Goal: Register for event/course

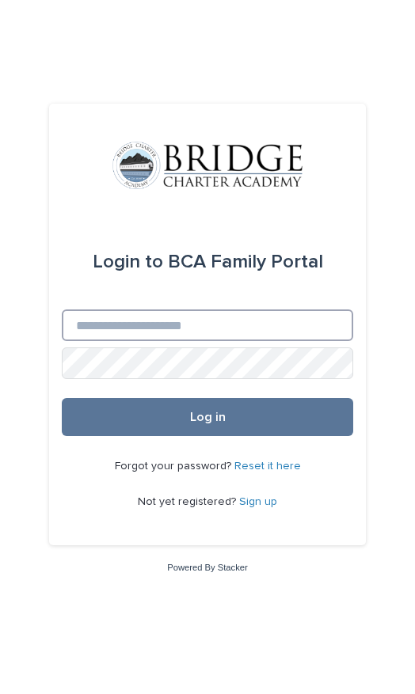
type input "**********"
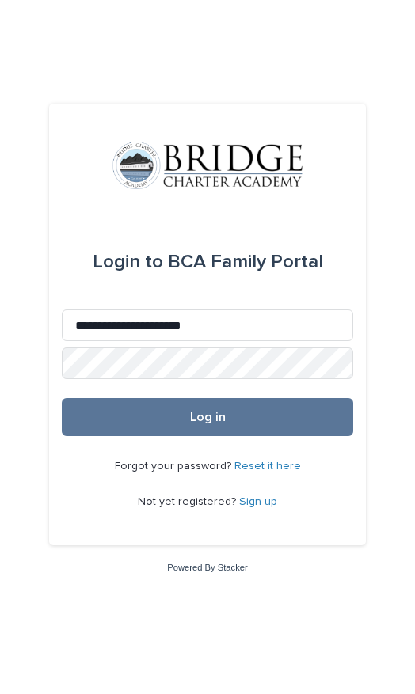
click at [207, 436] on button "Log in" at bounding box center [207, 417] width 291 height 38
click at [328, 436] on button "Log in" at bounding box center [207, 417] width 291 height 38
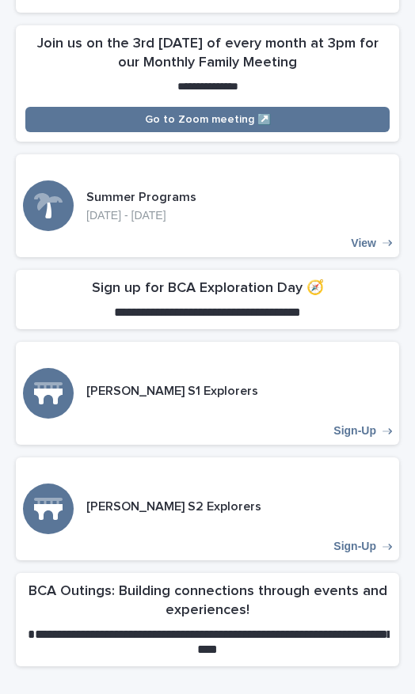
scroll to position [490, 0]
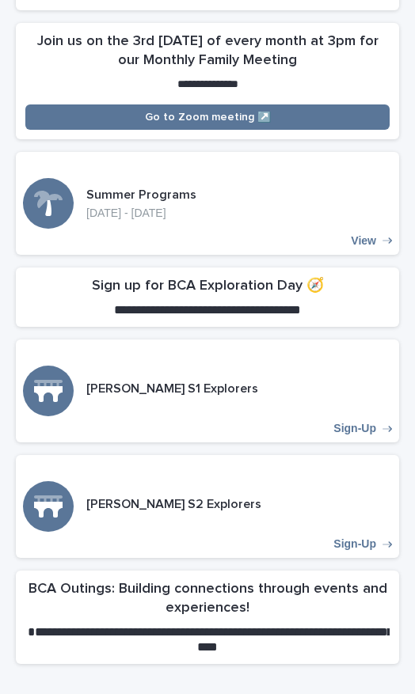
click at [377, 413] on div "[PERSON_NAME] S1 Explorers Sign-Up" at bounding box center [207, 391] width 383 height 103
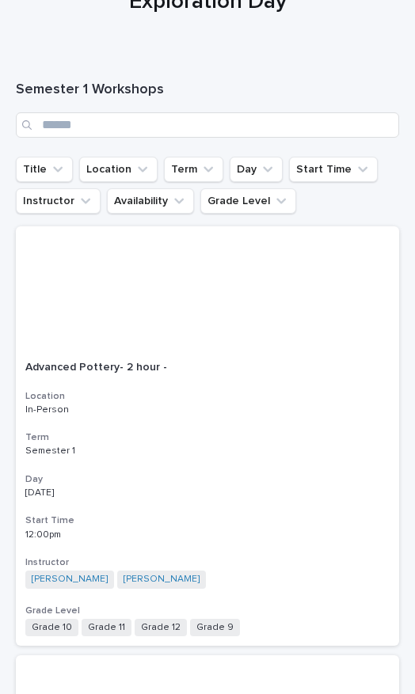
scroll to position [101, 0]
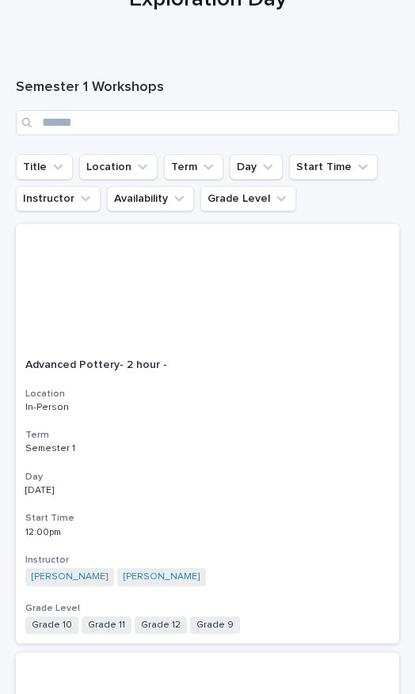
click at [277, 203] on icon "Grade Level" at bounding box center [281, 199] width 16 height 16
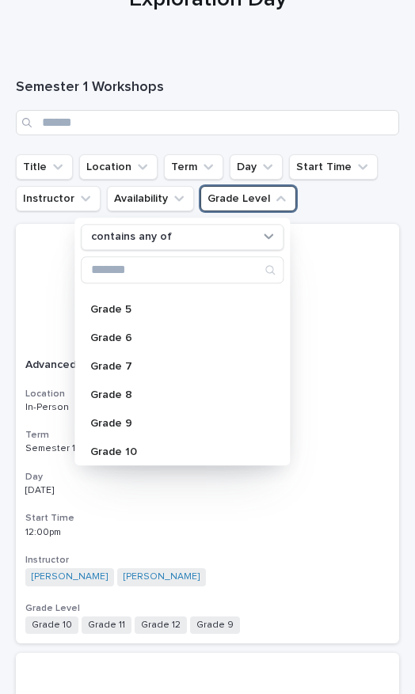
scroll to position [143, 0]
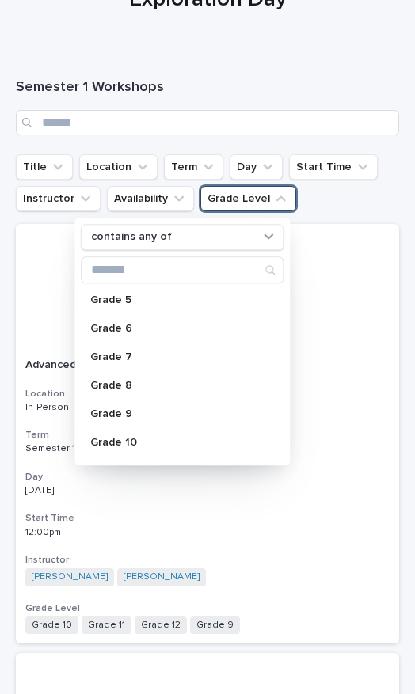
click at [157, 389] on p "Grade 8" at bounding box center [174, 385] width 168 height 11
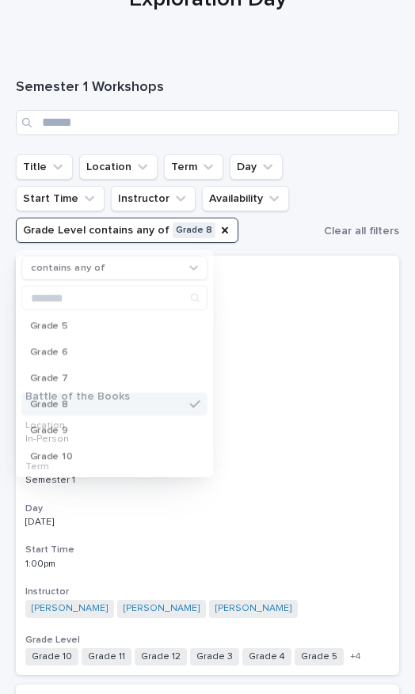
click at [342, 373] on div at bounding box center [207, 318] width 383 height 125
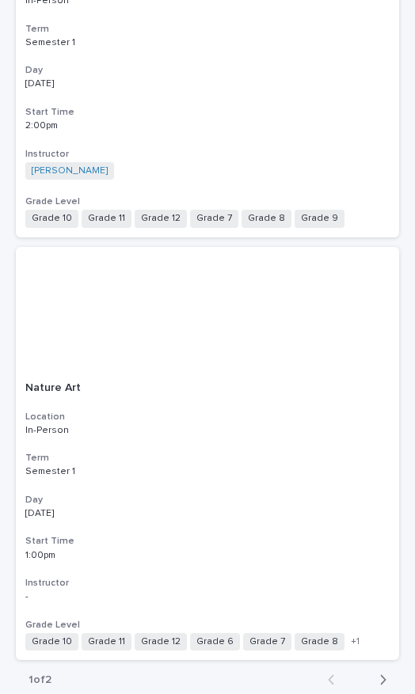
scroll to position [4831, 0]
click at [381, 674] on icon "button" at bounding box center [382, 681] width 7 height 14
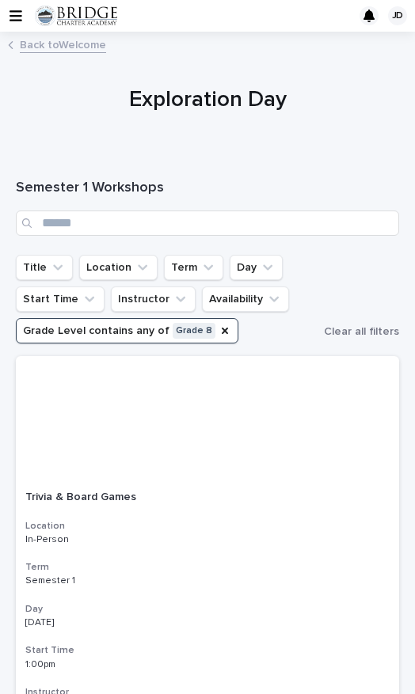
click at [218, 325] on icon "Grade Level" at bounding box center [224, 330] width 13 height 13
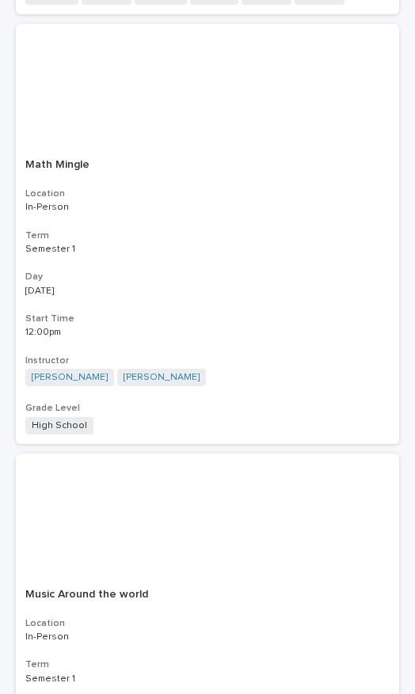
scroll to position [2877, 0]
click at [279, 316] on div "Math Mingle Location In-Person Term Semester 1 Day Monday Start Time 12:00pm In…" at bounding box center [207, 295] width 383 height 294
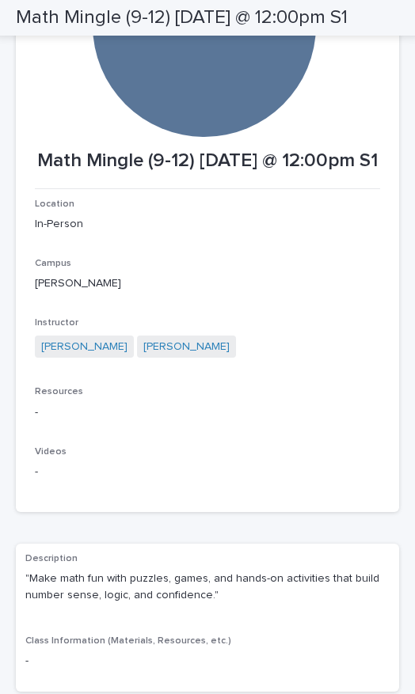
scroll to position [194, 0]
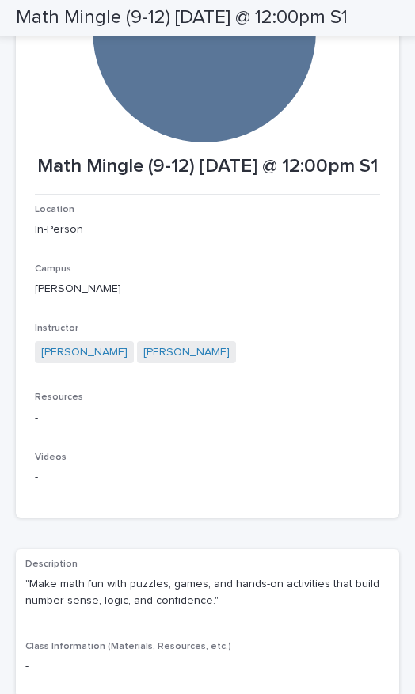
click at [280, 379] on div "Instructor Liz Annis Rhonda Fatooh" at bounding box center [207, 351] width 345 height 56
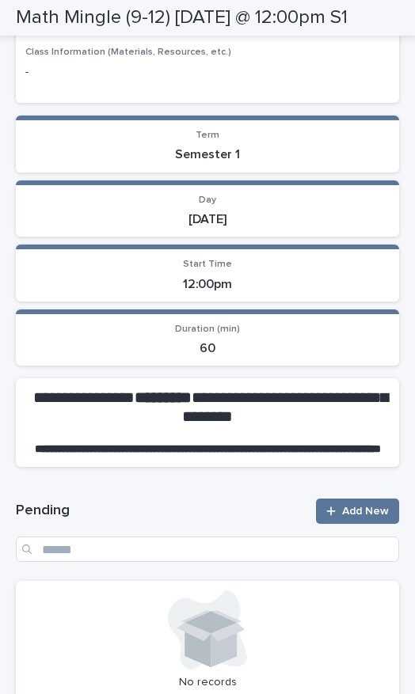
scroll to position [790, 0]
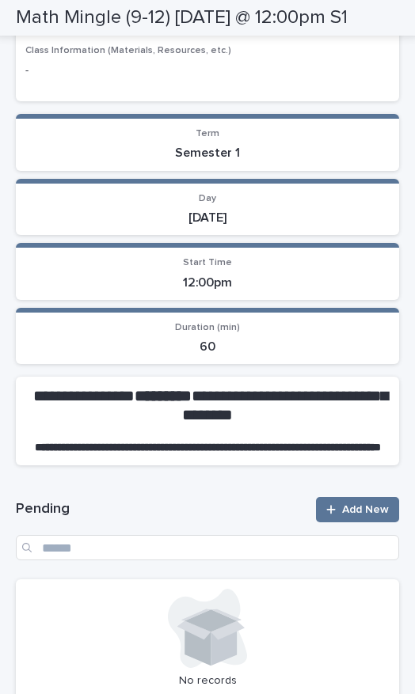
click at [370, 515] on span "Add New" at bounding box center [365, 509] width 47 height 11
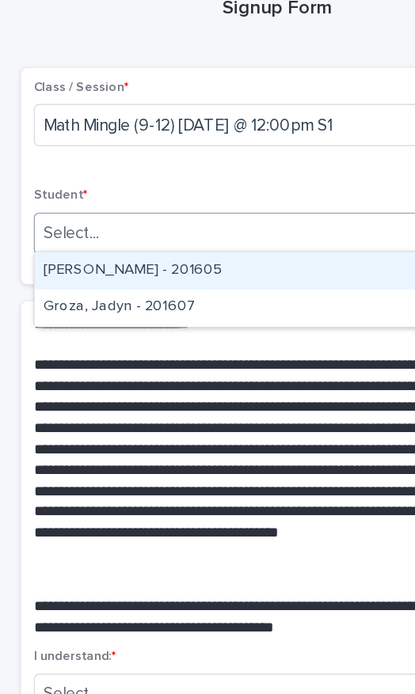
click at [203, 252] on div "[PERSON_NAME] - 201605" at bounding box center [207, 266] width 362 height 28
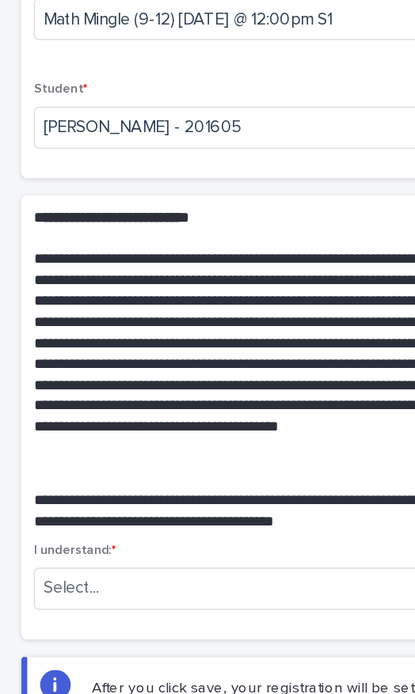
scroll to position [78, 0]
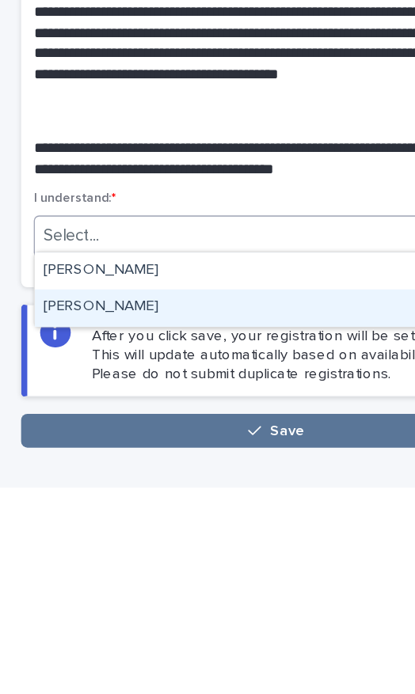
click at [221, 545] on div "[PERSON_NAME]" at bounding box center [207, 559] width 362 height 28
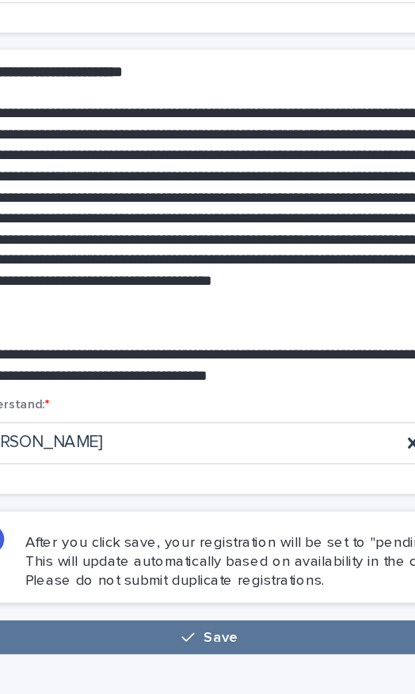
click at [246, 639] on button "Save" at bounding box center [207, 651] width 383 height 25
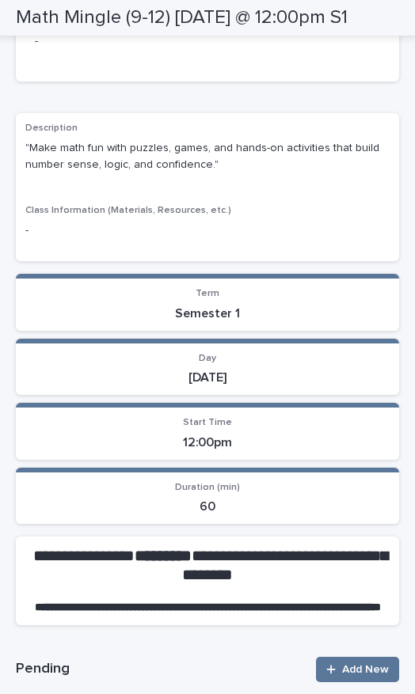
scroll to position [607, 0]
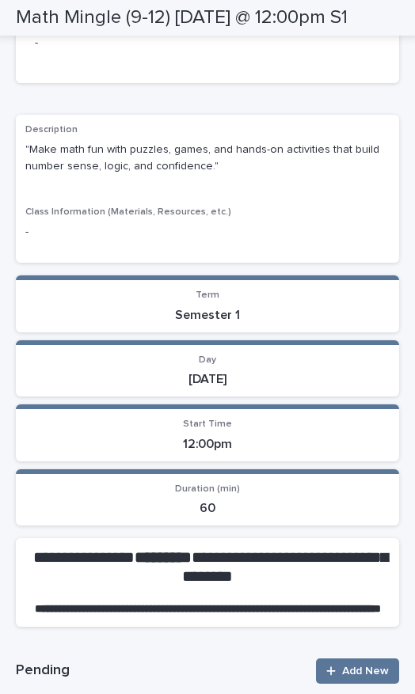
click at [297, 385] on p "[DATE]" at bounding box center [207, 379] width 364 height 15
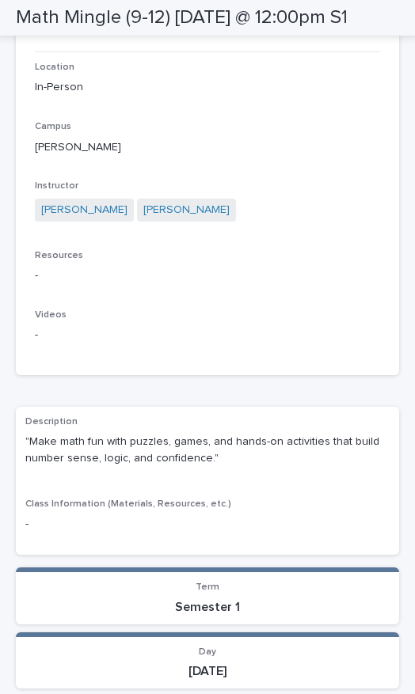
scroll to position [314, 0]
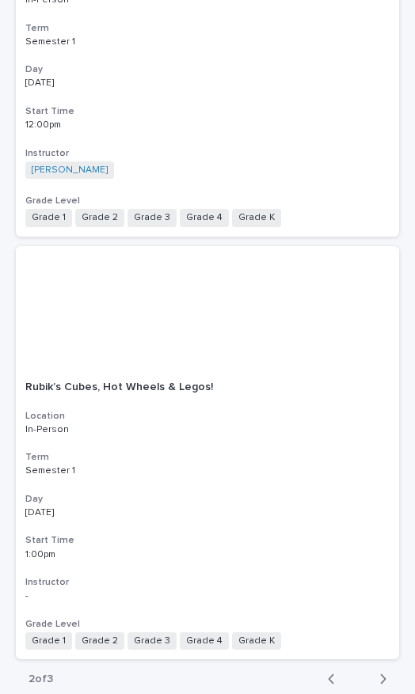
scroll to position [4792, 0]
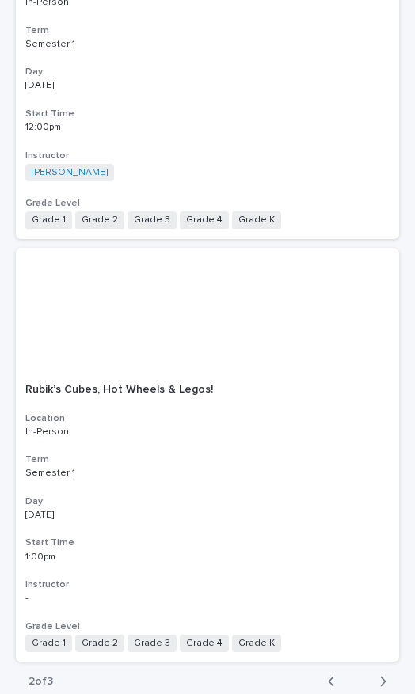
click at [378, 674] on div "button" at bounding box center [379, 681] width 13 height 14
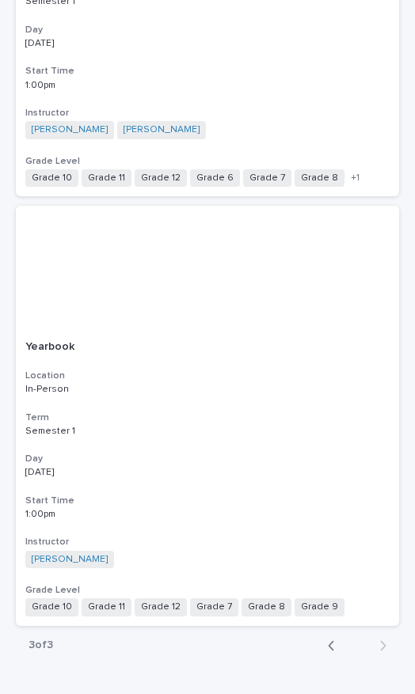
scroll to position [547, 0]
click at [328, 642] on icon "button" at bounding box center [331, 646] width 7 height 14
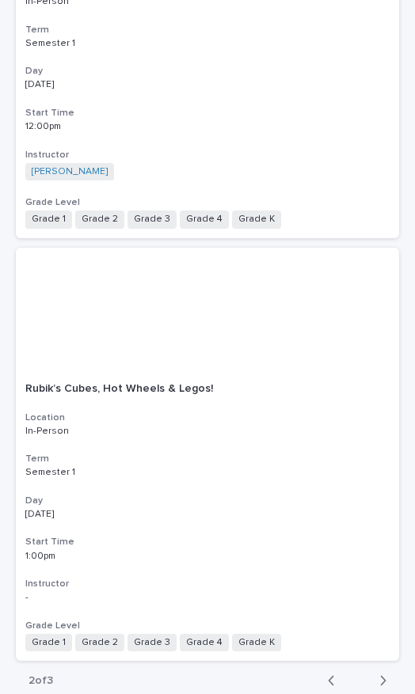
scroll to position [4792, 0]
click at [322, 674] on button "Back" at bounding box center [336, 681] width 42 height 14
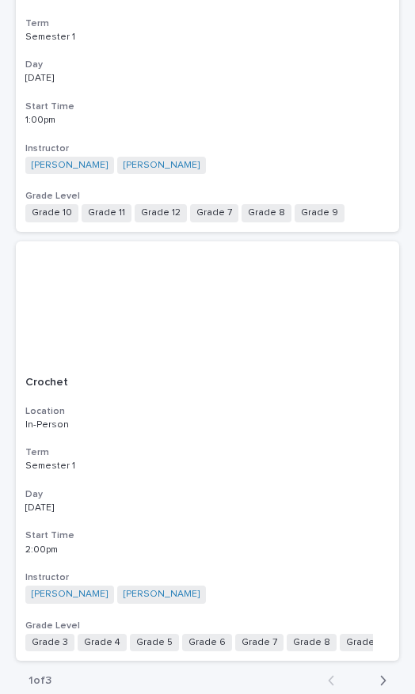
scroll to position [4805, 0]
click at [233, 489] on h3 "Day" at bounding box center [207, 495] width 364 height 13
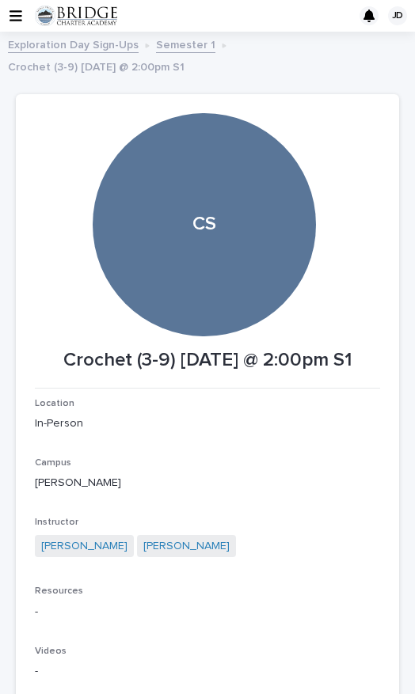
scroll to position [-1, 0]
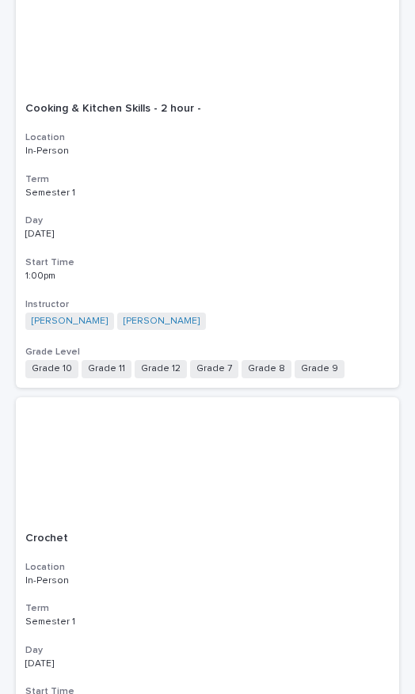
scroll to position [4640, 0]
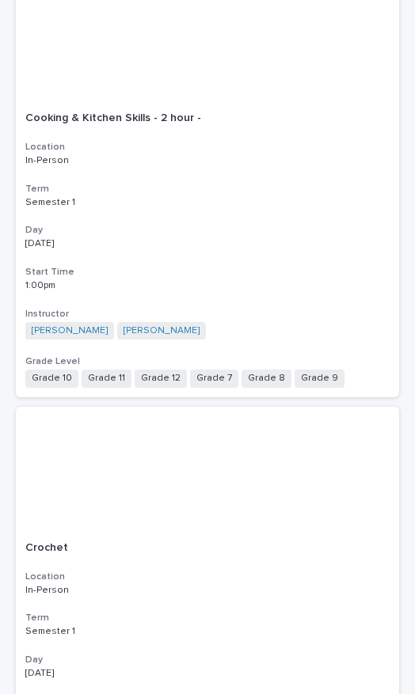
click at [316, 266] on h3 "Start Time" at bounding box center [207, 272] width 364 height 13
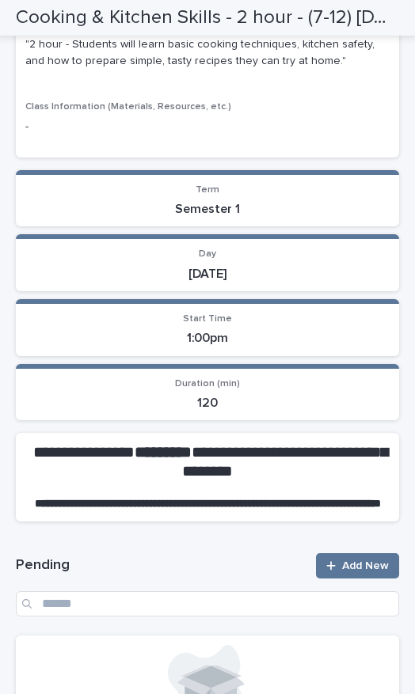
scroll to position [756, 0]
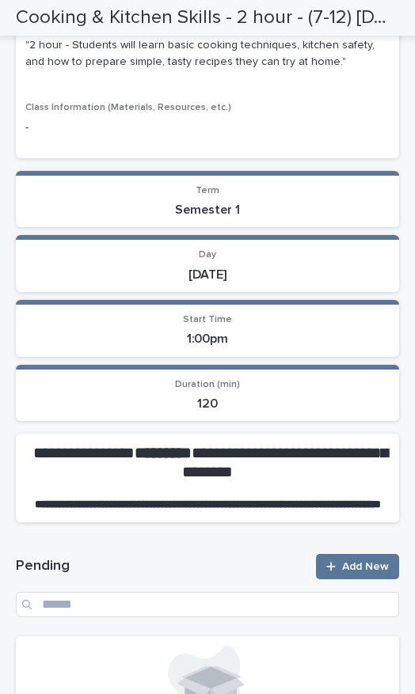
click at [374, 571] on span "Add New" at bounding box center [365, 566] width 47 height 11
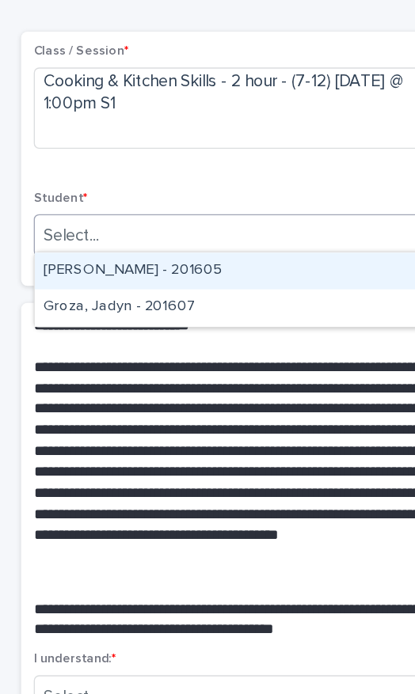
click at [227, 279] on div "[PERSON_NAME] - 201605" at bounding box center [207, 293] width 362 height 28
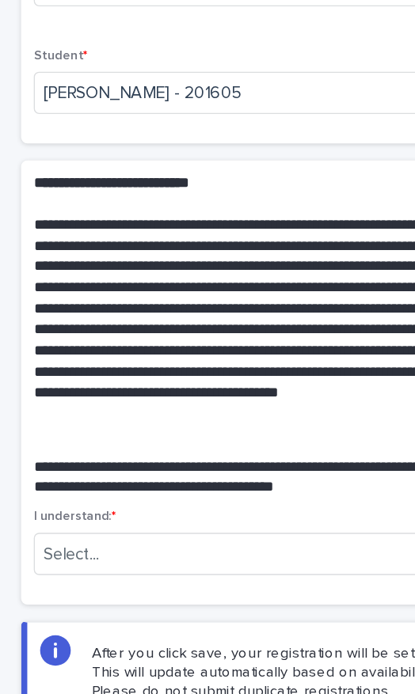
scroll to position [105, 0]
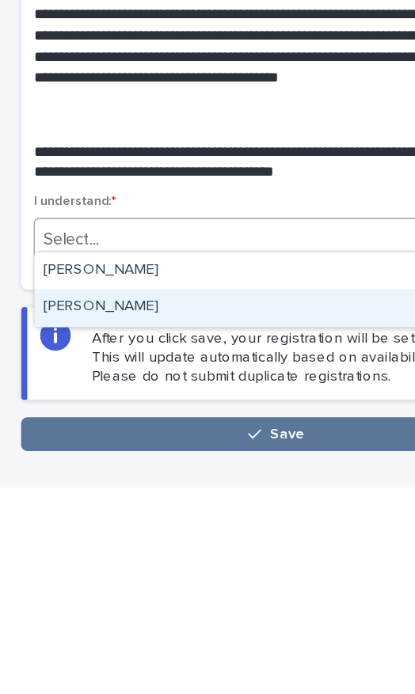
click at [230, 545] on div "[PERSON_NAME]" at bounding box center [207, 559] width 362 height 28
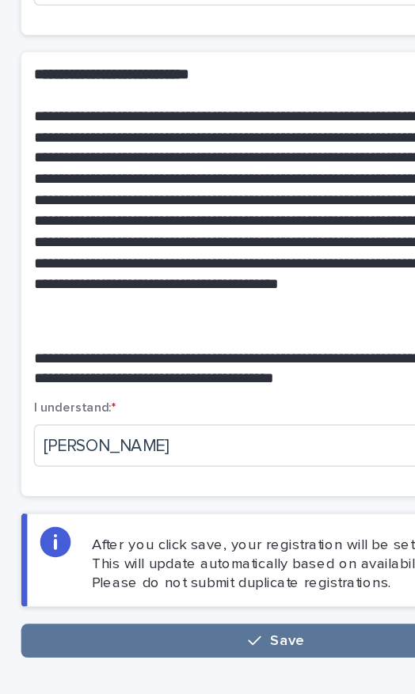
click at [264, 641] on button "Save" at bounding box center [207, 653] width 383 height 25
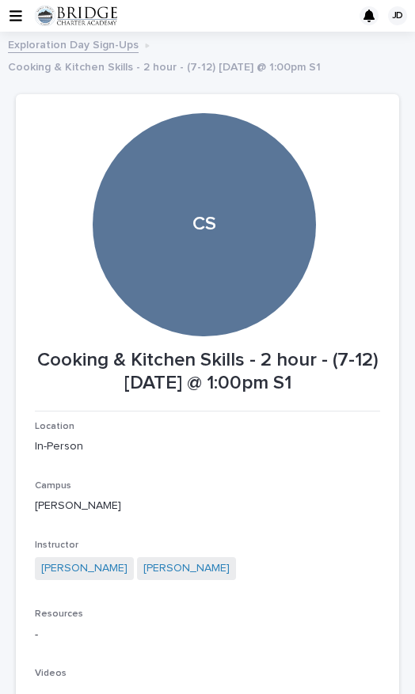
scroll to position [-2, 0]
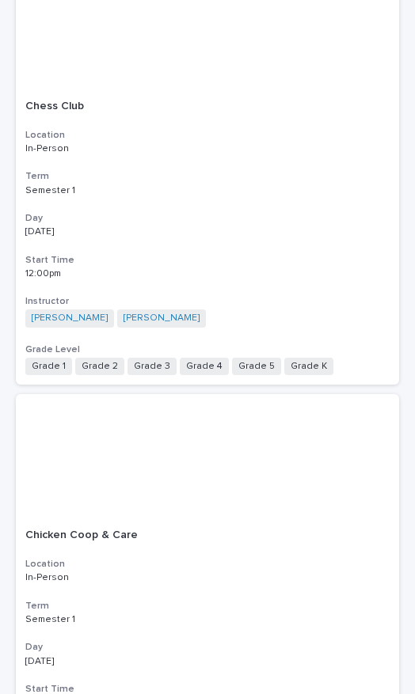
scroll to position [3612, 0]
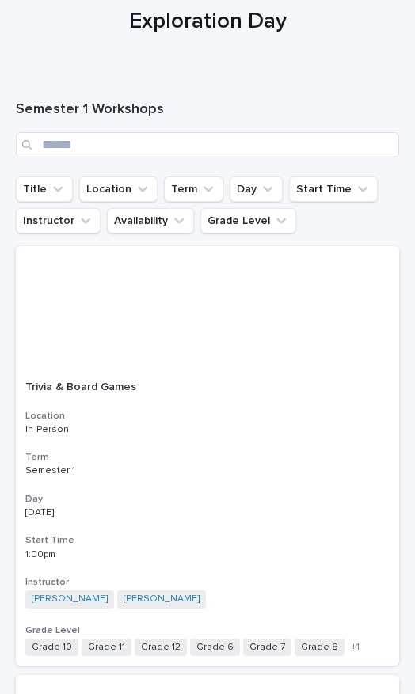
scroll to position [81, 0]
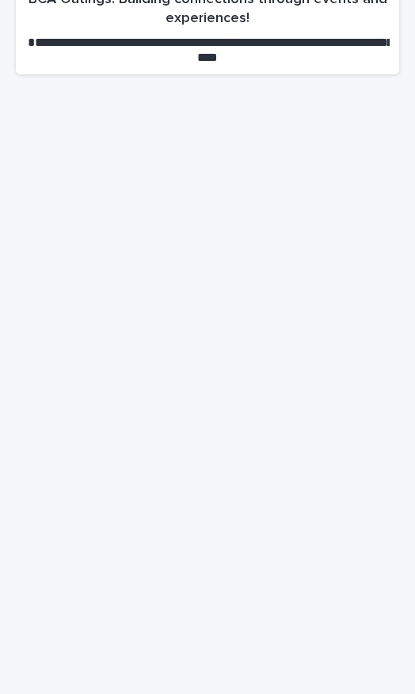
scroll to position [1055, 0]
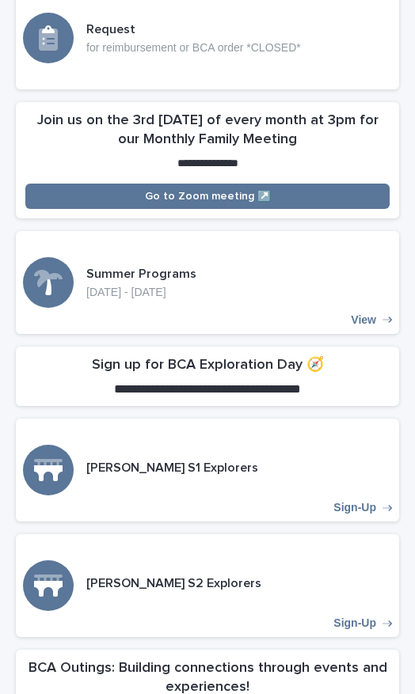
scroll to position [395, 0]
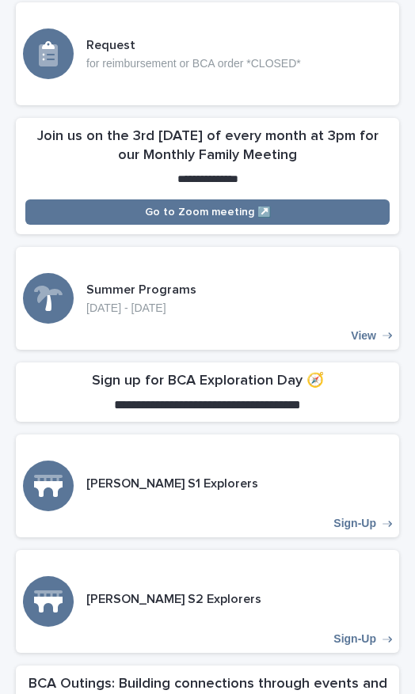
click at [299, 501] on div "[PERSON_NAME] S1 Explorers Sign-Up" at bounding box center [207, 486] width 383 height 103
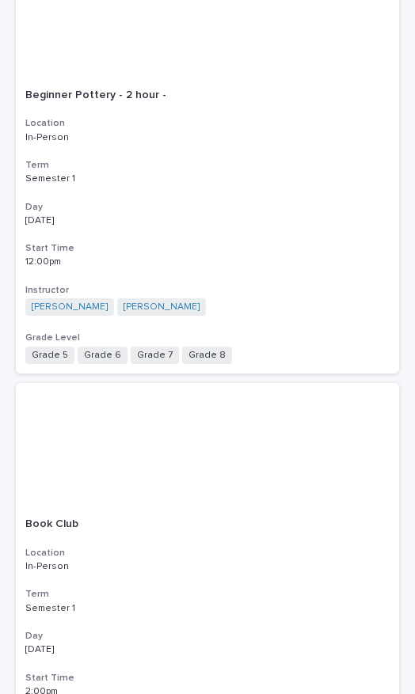
scroll to position [2089, 0]
click at [276, 253] on div "Beginner Pottery - 2 hour - Location In-Person Term Semester 1 Day [DATE] Start…" at bounding box center [207, 225] width 383 height 294
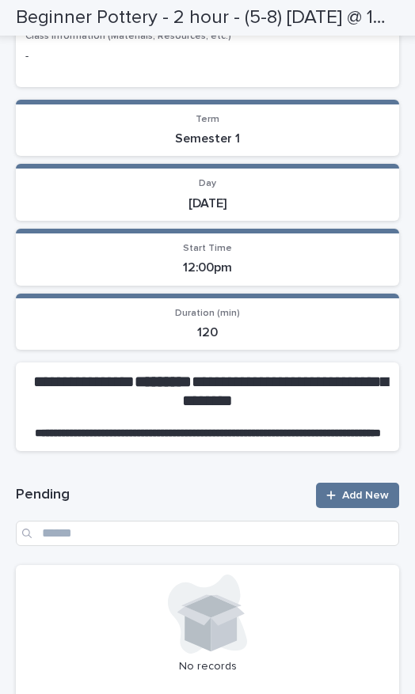
scroll to position [839, 0]
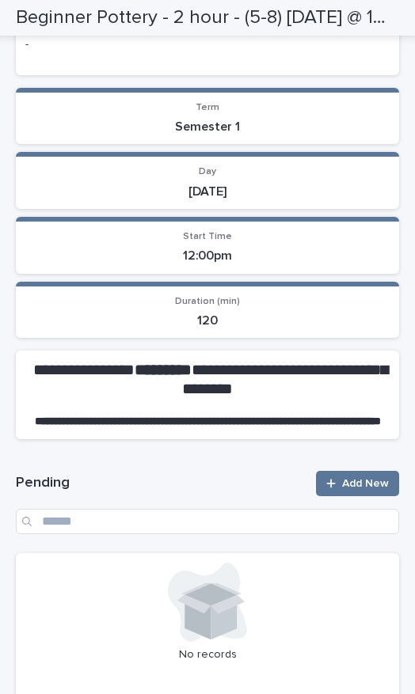
click at [356, 487] on span "Add New" at bounding box center [365, 483] width 47 height 11
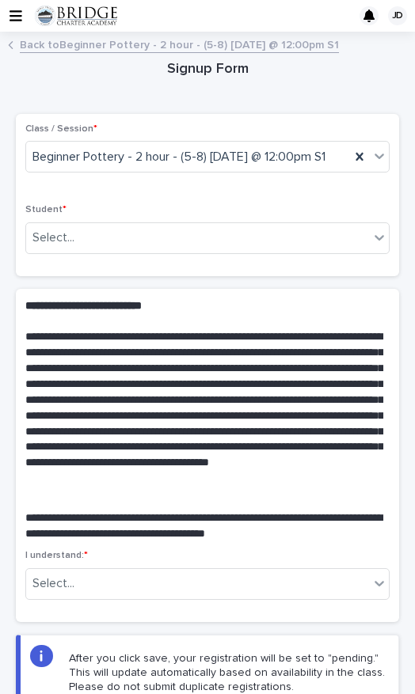
click at [361, 261] on div "Student * Select..." at bounding box center [207, 235] width 364 height 62
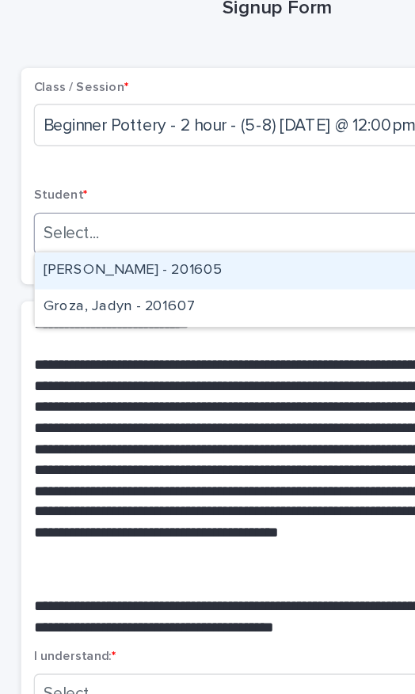
click at [218, 252] on div "[PERSON_NAME] - 201605" at bounding box center [207, 266] width 362 height 28
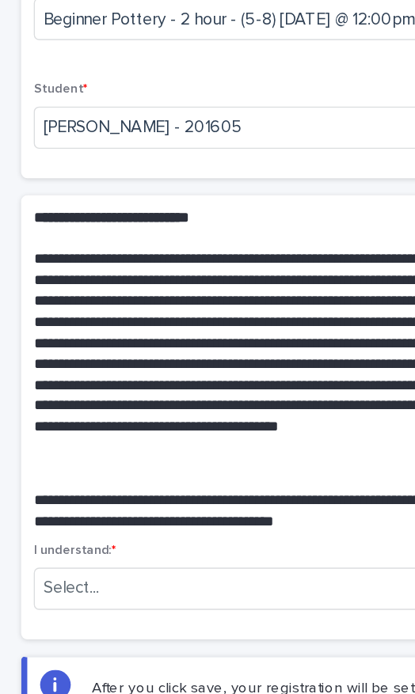
scroll to position [78, 0]
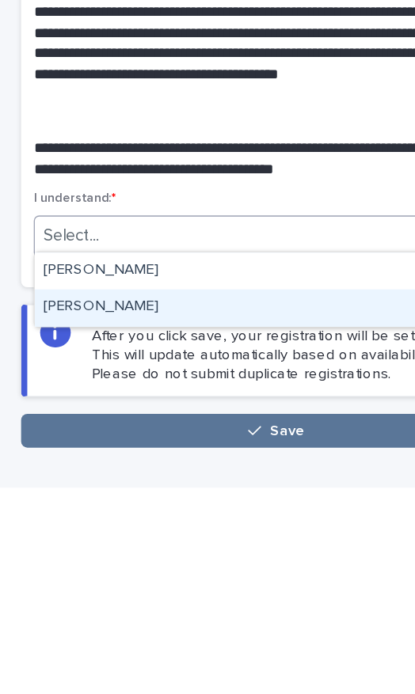
click at [155, 545] on div "[PERSON_NAME]" at bounding box center [207, 559] width 362 height 28
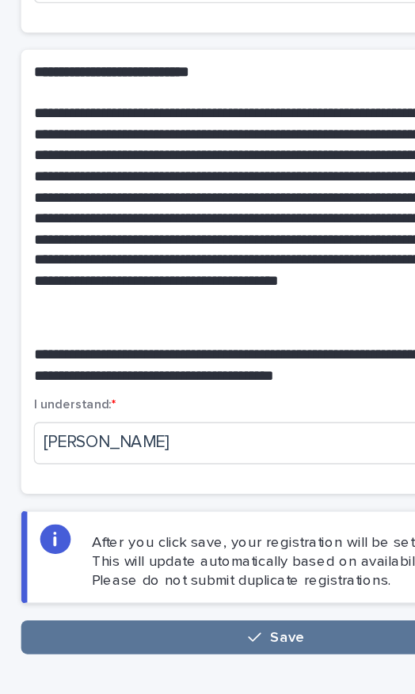
click at [255, 639] on button "Save" at bounding box center [207, 651] width 383 height 25
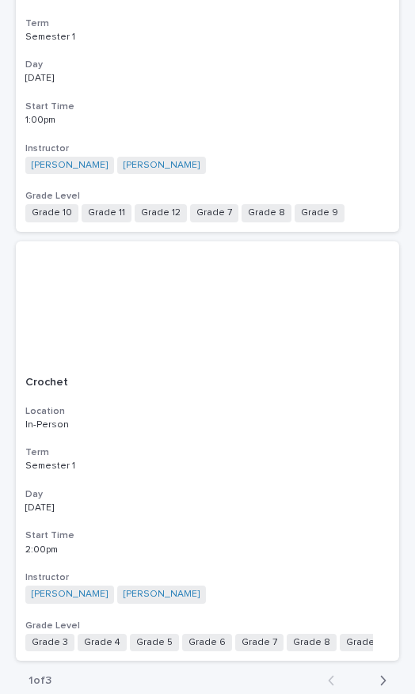
scroll to position [4805, 0]
click at [269, 489] on h3 "Day" at bounding box center [207, 495] width 364 height 13
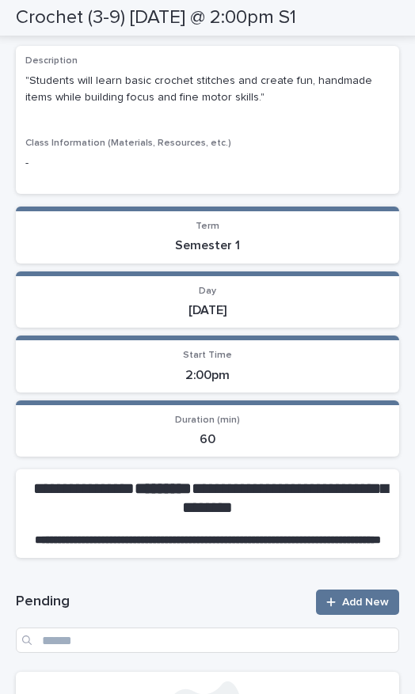
scroll to position [704, 0]
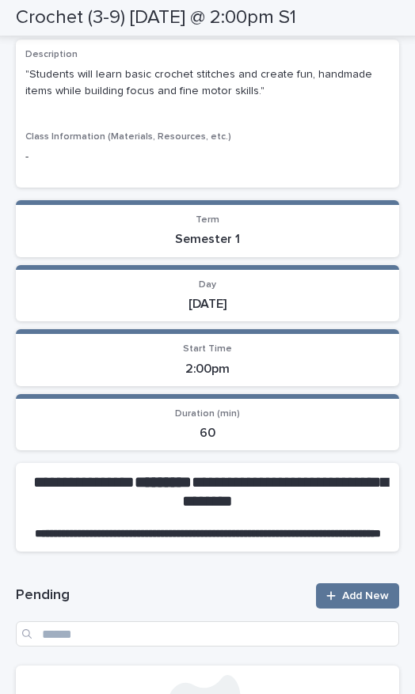
click at [365, 583] on link "Add New" at bounding box center [357, 595] width 83 height 25
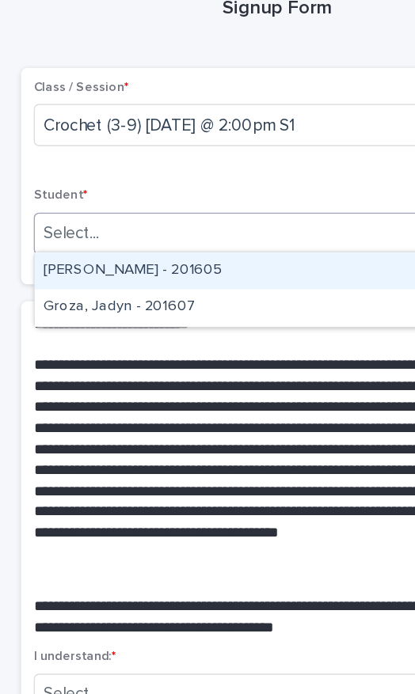
click at [187, 252] on div "[PERSON_NAME] - 201605" at bounding box center [207, 266] width 362 height 28
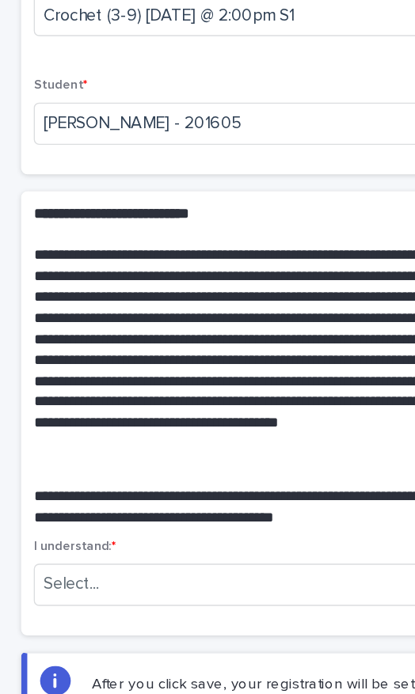
scroll to position [78, 0]
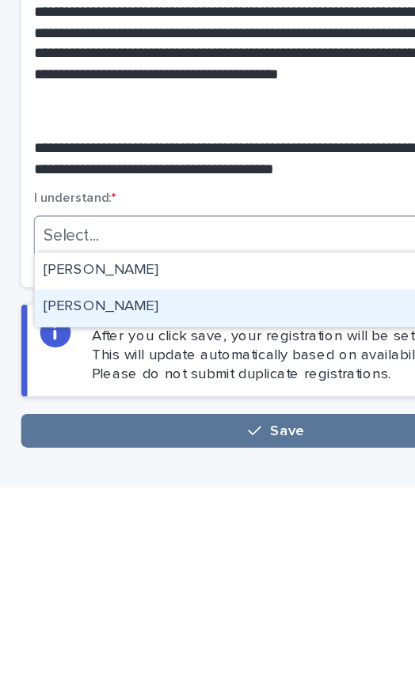
click at [180, 545] on div "[PERSON_NAME]" at bounding box center [207, 559] width 362 height 28
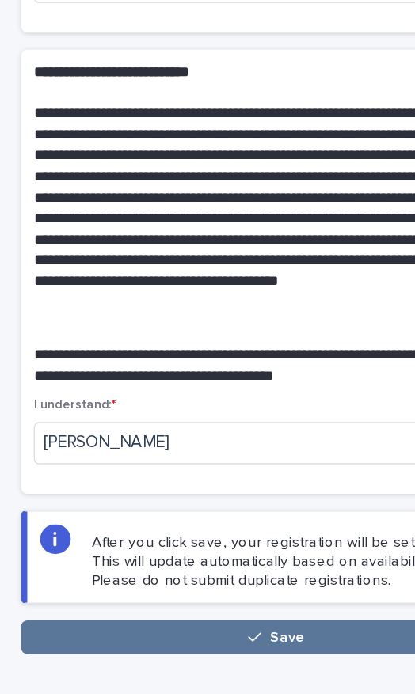
click at [244, 639] on button "Save" at bounding box center [207, 651] width 383 height 25
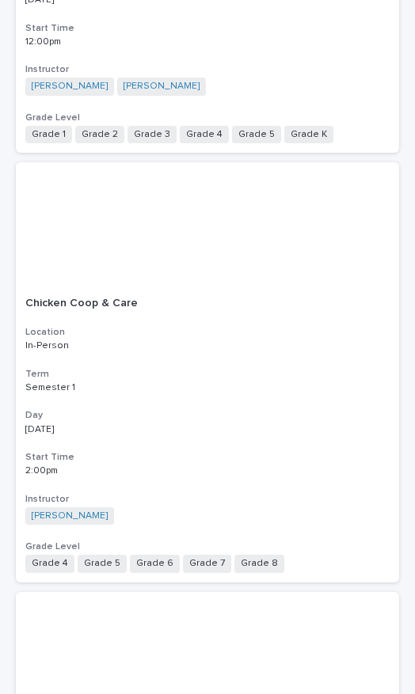
scroll to position [3595, 0]
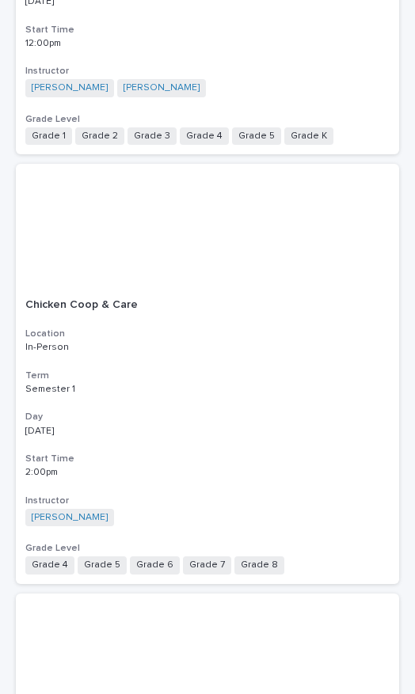
click at [252, 426] on p "[DATE]" at bounding box center [207, 431] width 364 height 11
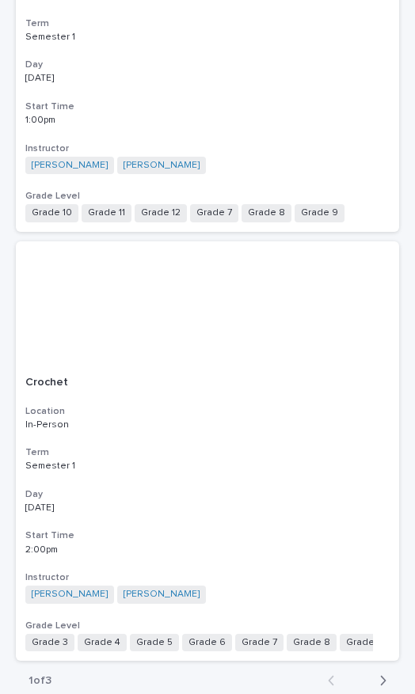
scroll to position [4805, 0]
click at [379, 674] on icon "button" at bounding box center [382, 681] width 7 height 14
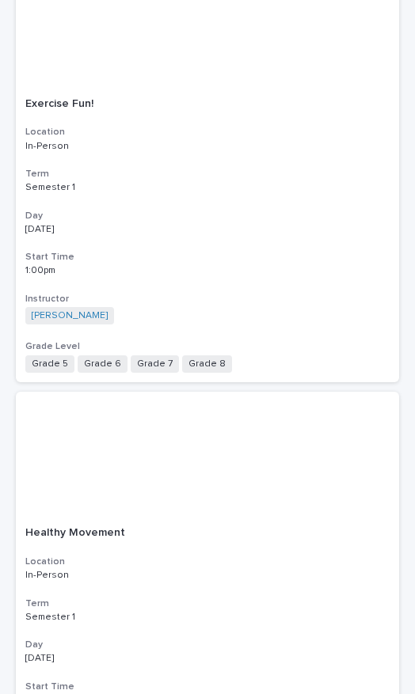
scroll to position [1222, 0]
click at [322, 260] on div "1:00pm" at bounding box center [207, 267] width 364 height 14
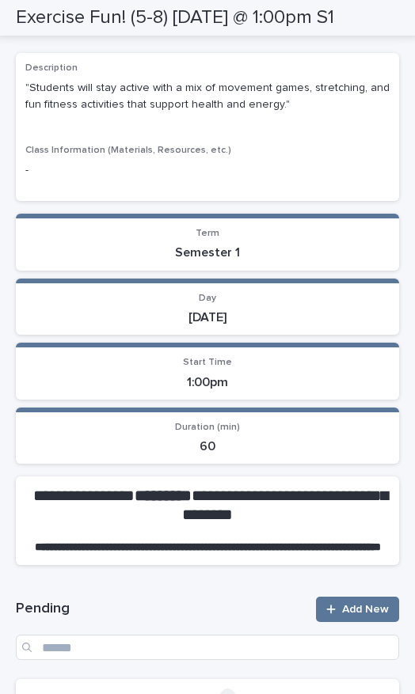
scroll to position [696, 0]
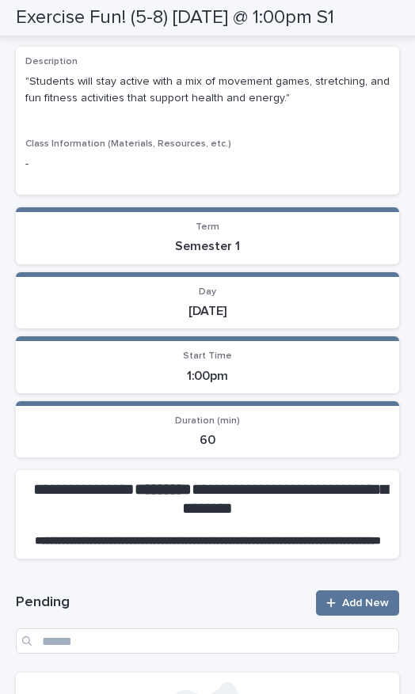
click at [366, 602] on span "Add New" at bounding box center [365, 603] width 47 height 11
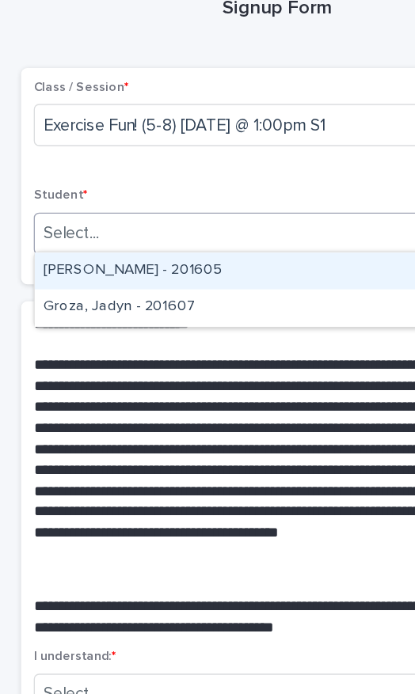
click at [174, 252] on div "[PERSON_NAME] - 201605" at bounding box center [207, 266] width 362 height 28
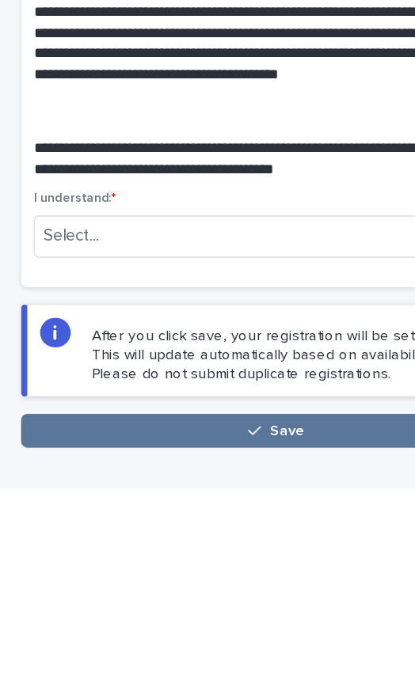
scroll to position [78, 0]
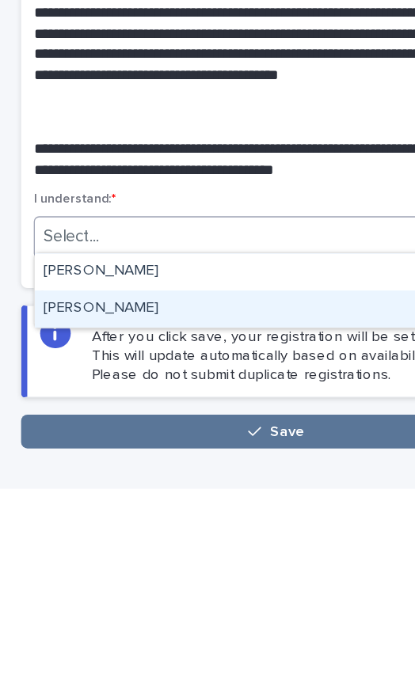
click at [180, 545] on div "[PERSON_NAME]" at bounding box center [207, 559] width 362 height 28
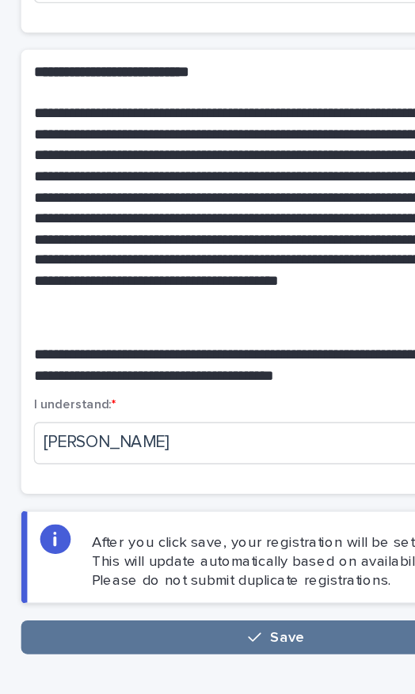
click at [260, 639] on button "Save" at bounding box center [207, 651] width 383 height 25
